Goal: Information Seeking & Learning: Learn about a topic

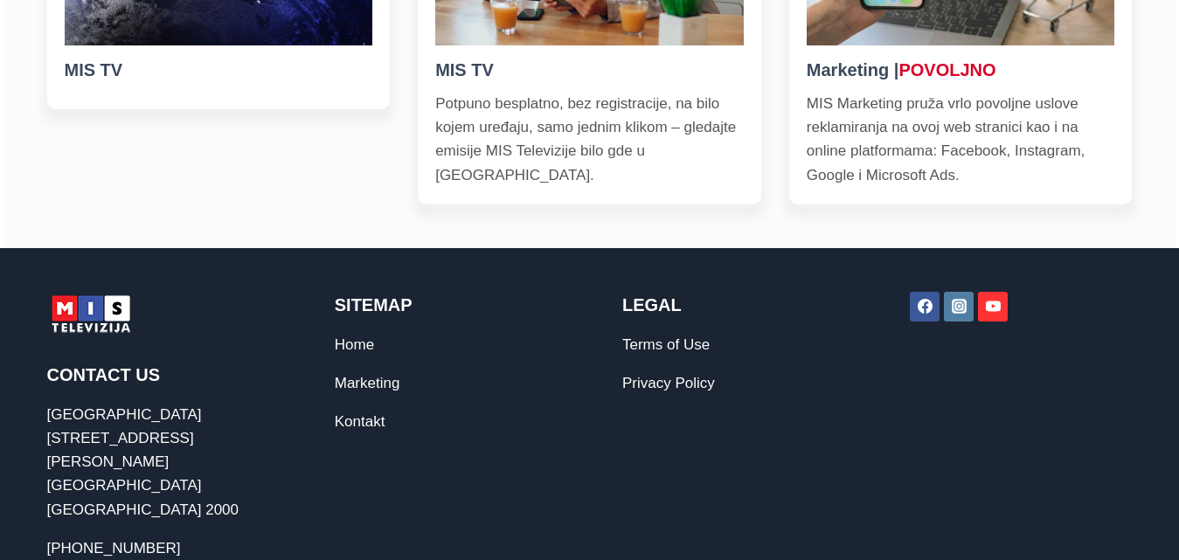
scroll to position [804, 0]
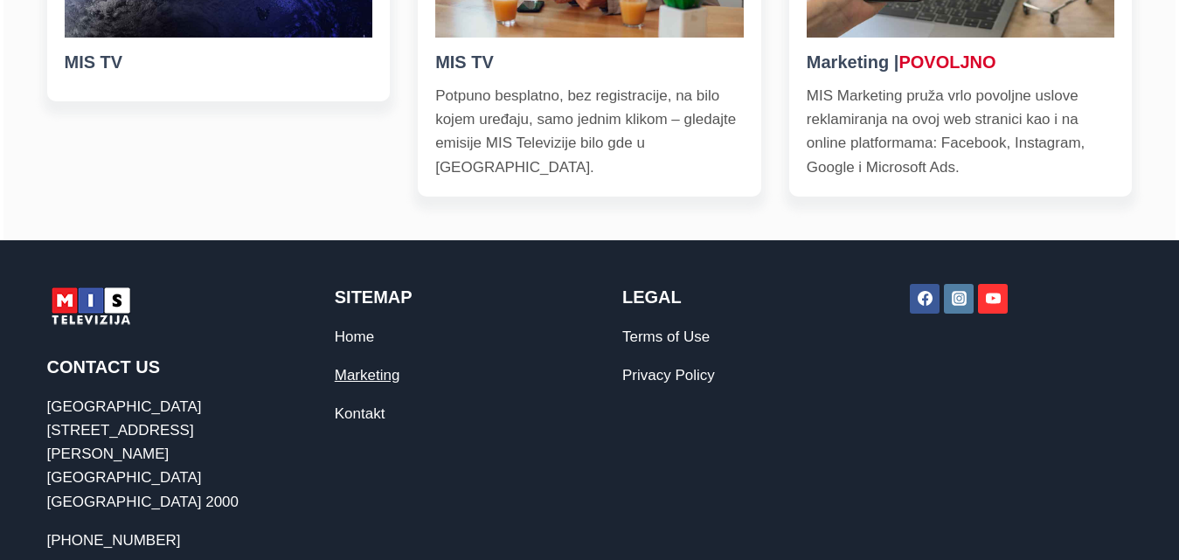
click at [377, 372] on link "Marketing" at bounding box center [368, 375] width 66 height 17
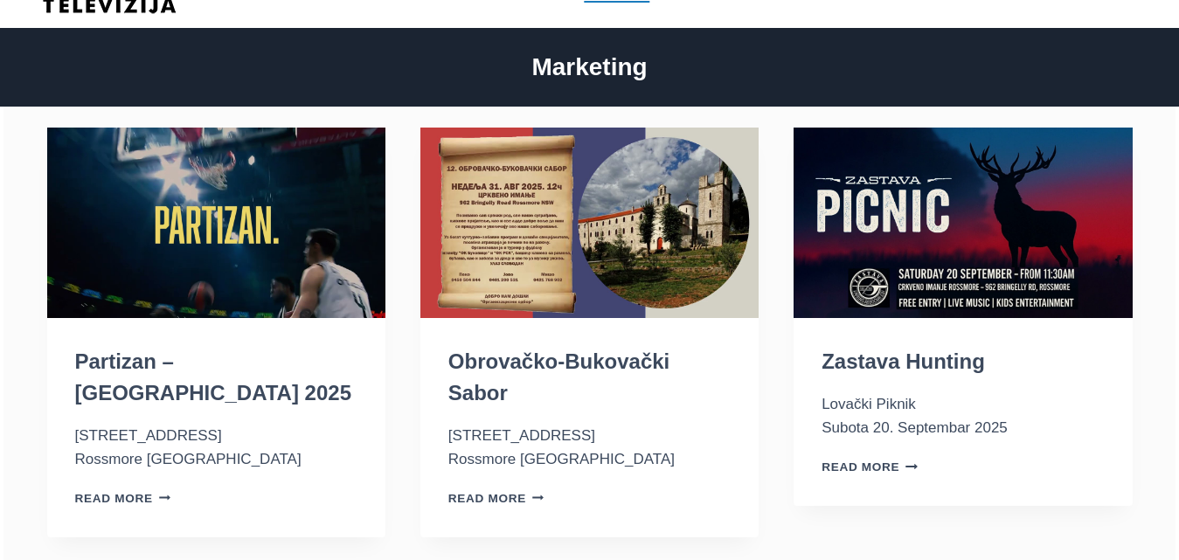
scroll to position [105, 0]
